Goal: Task Accomplishment & Management: Manage account settings

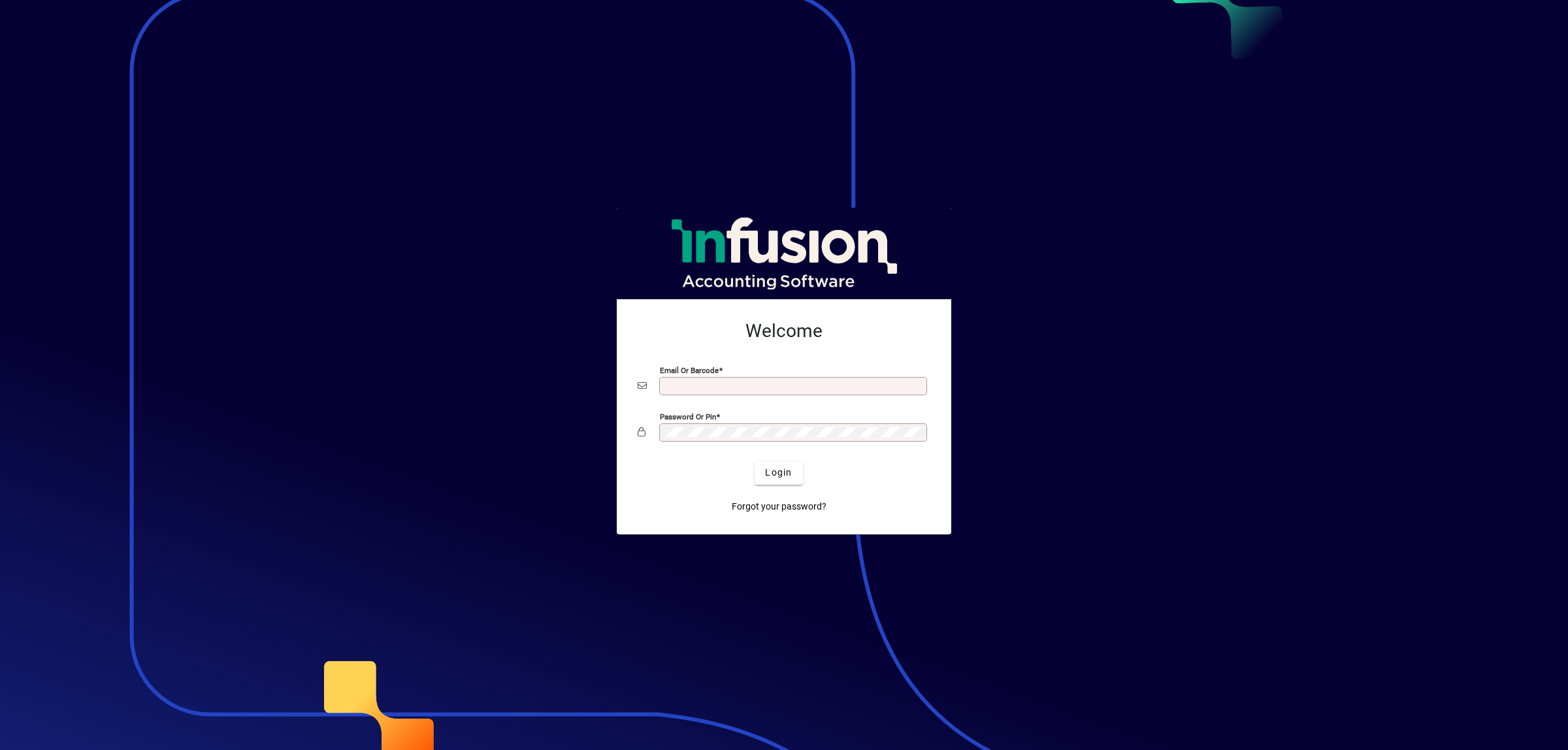
type input "**********"
click at [763, 466] on span "submit" at bounding box center [778, 472] width 48 height 31
click at [778, 467] on div "Login" at bounding box center [779, 472] width 293 height 24
